Goal: Find specific page/section: Find specific page/section

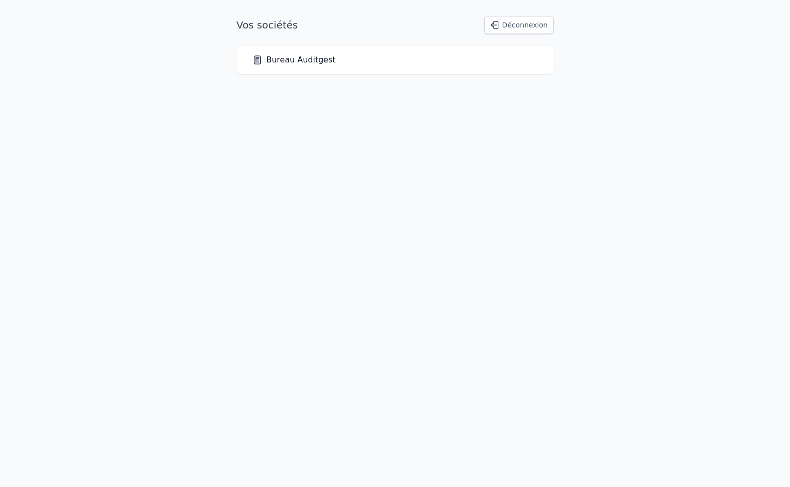
click at [296, 54] on link "Bureau Auditgest" at bounding box center [293, 60] width 83 height 12
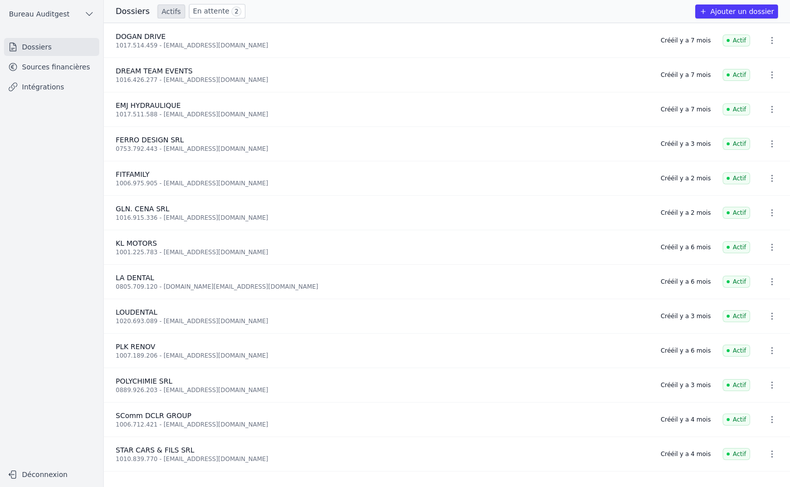
click at [42, 69] on link "Sources financières" at bounding box center [51, 67] width 95 height 18
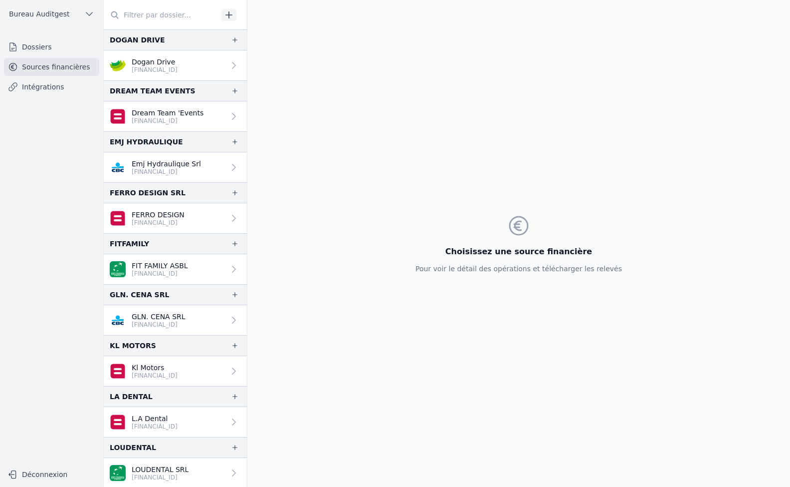
click at [210, 170] on link "Emj Hydraulique Srl [FINANCIAL_ID]" at bounding box center [175, 167] width 143 height 30
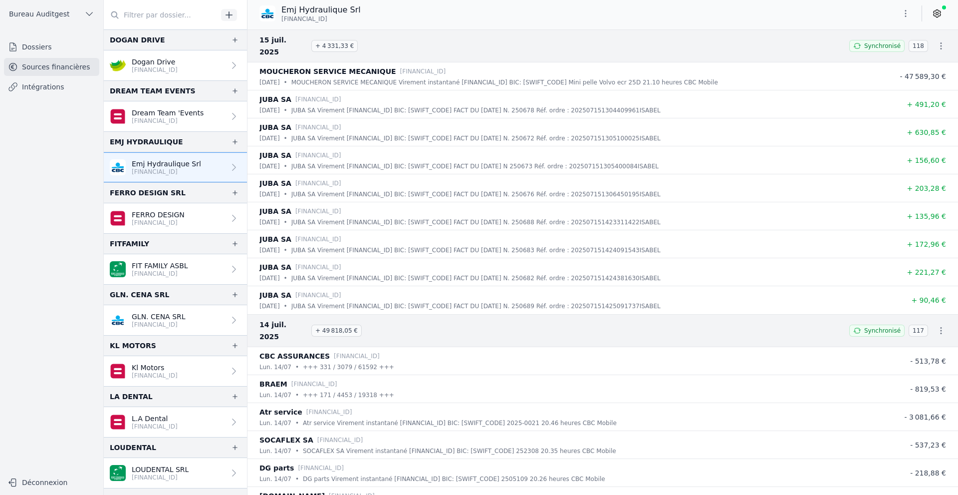
click at [55, 83] on link "Intégrations" at bounding box center [51, 87] width 95 height 18
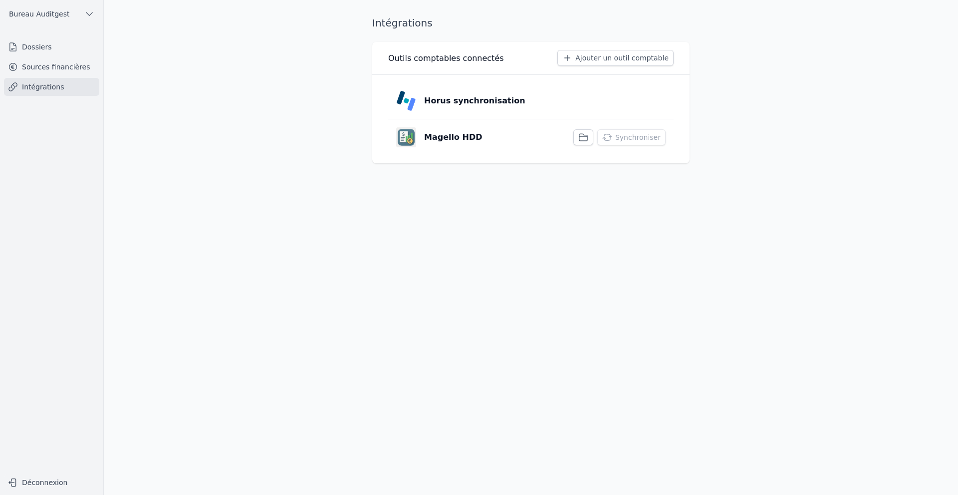
click at [472, 132] on p "Magello HDD" at bounding box center [453, 137] width 58 height 12
click at [447, 102] on p "Horus synchronisation" at bounding box center [474, 101] width 101 height 12
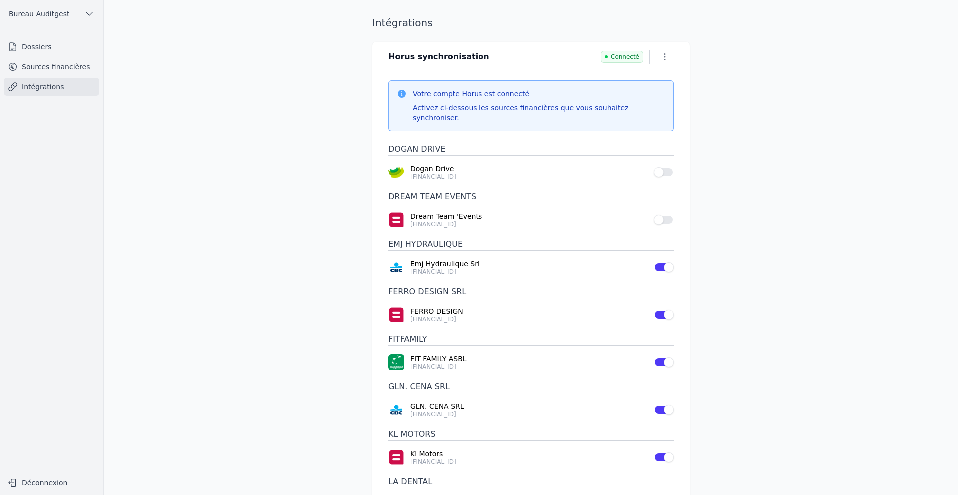
click at [62, 67] on link "Sources financières" at bounding box center [51, 67] width 95 height 18
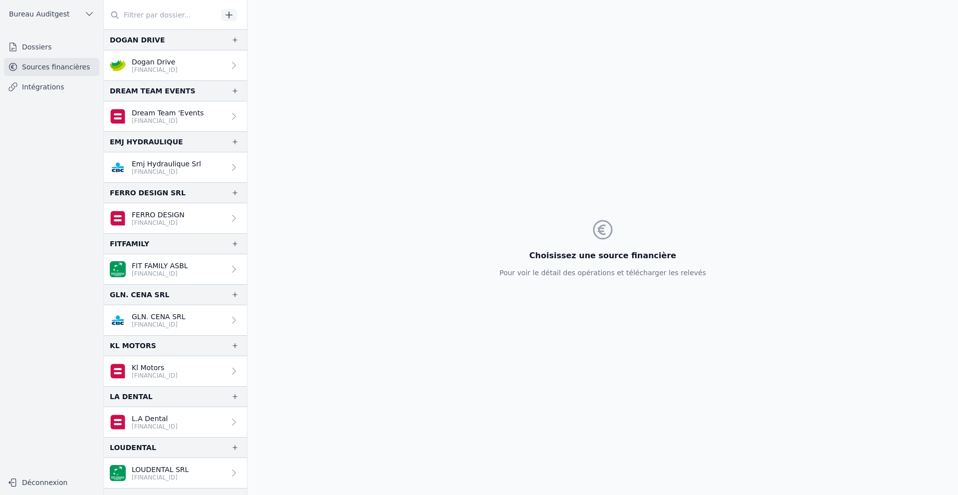
click at [156, 167] on p "Emj Hydraulique Srl" at bounding box center [166, 164] width 69 height 10
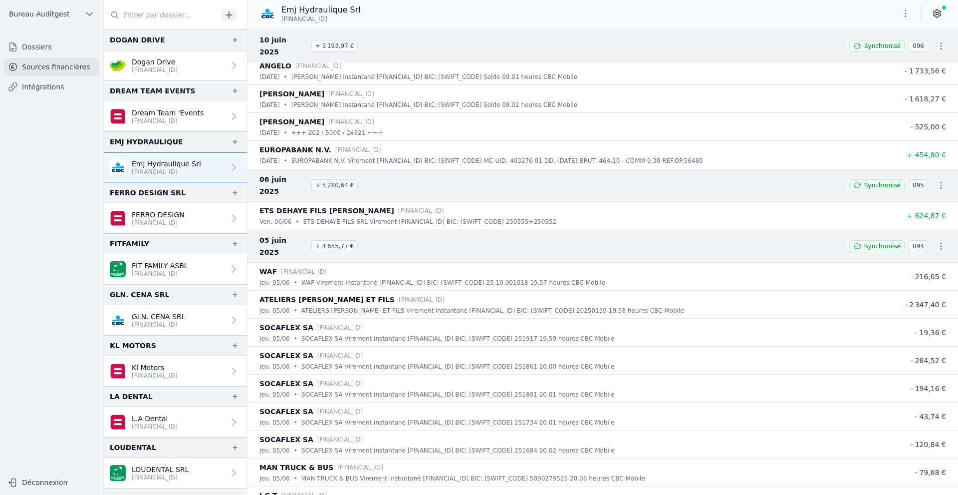
scroll to position [5240, 0]
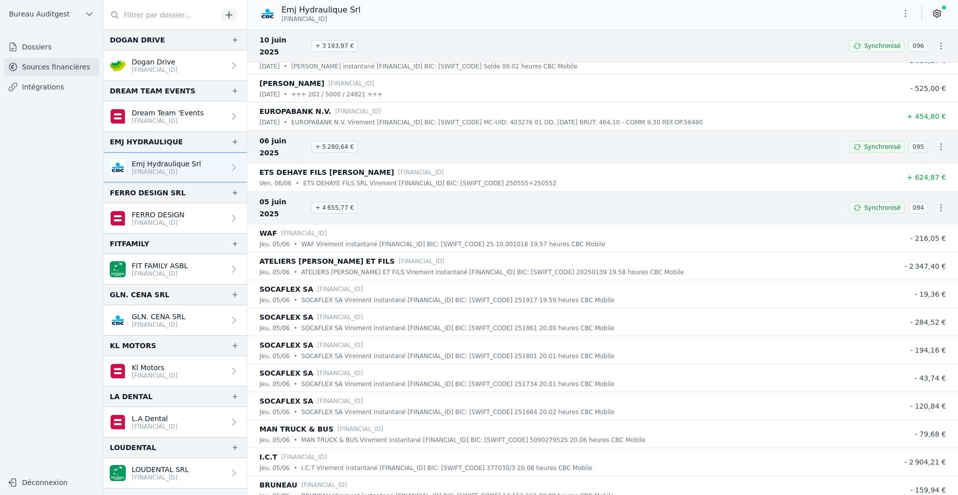
click at [41, 94] on link "Intégrations" at bounding box center [51, 87] width 95 height 18
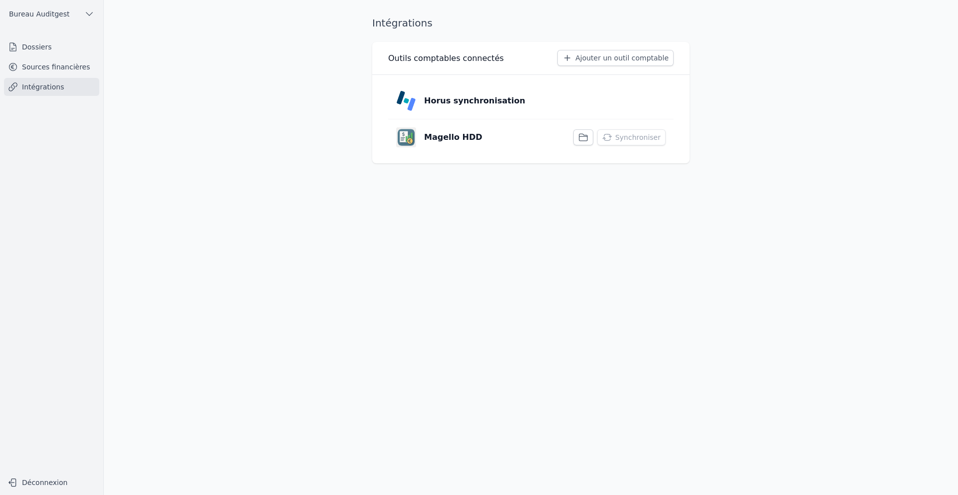
click at [488, 91] on div "Horus synchronisation" at bounding box center [460, 101] width 129 height 20
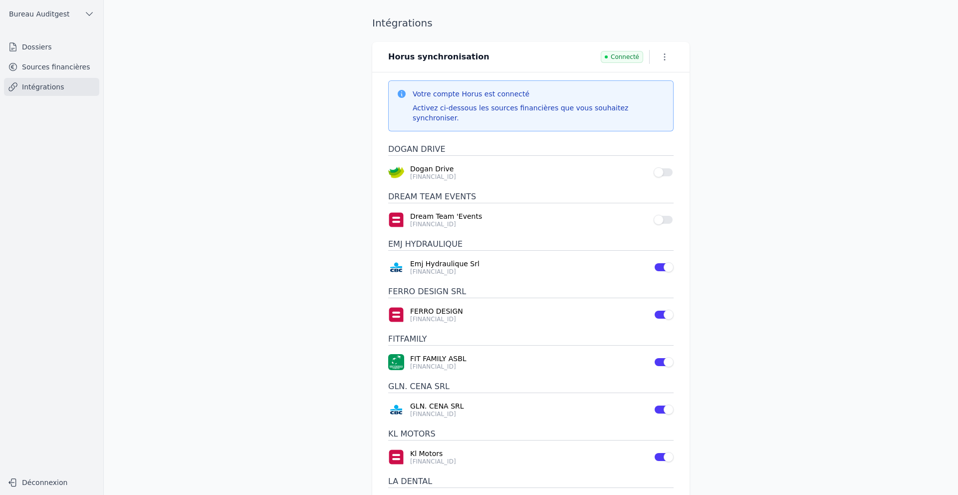
click at [434, 258] on p "Emj Hydraulique Srl" at bounding box center [529, 263] width 238 height 10
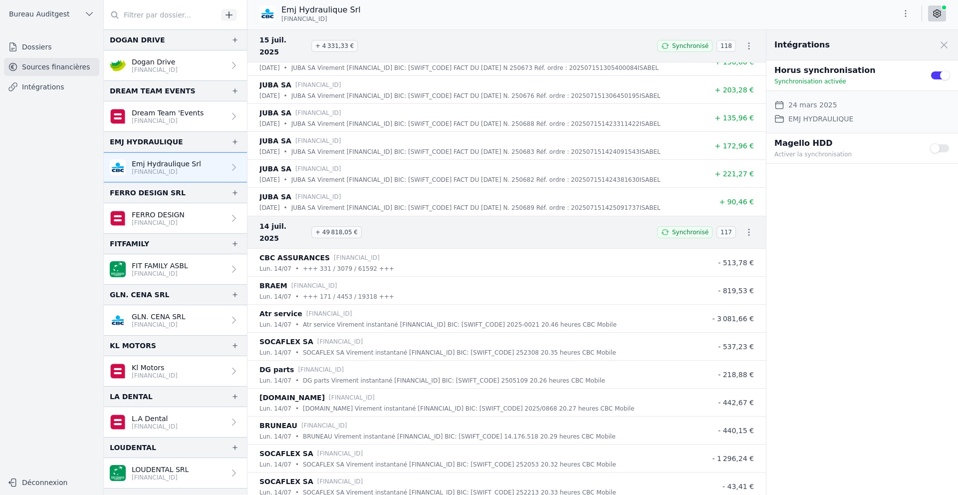
scroll to position [150, 0]
